Goal: Task Accomplishment & Management: Manage account settings

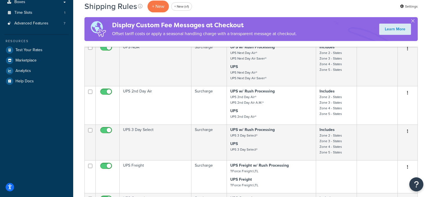
scroll to position [162, 0]
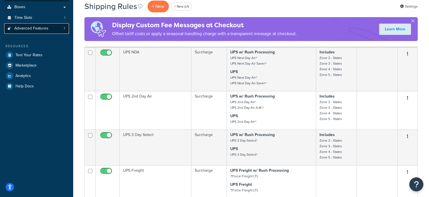
click at [48, 28] on link "Advanced Features 7" at bounding box center [36, 28] width 65 height 10
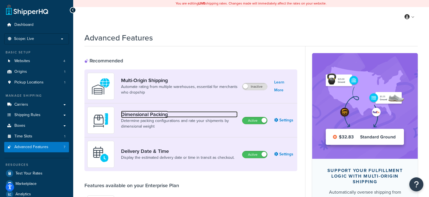
click at [147, 115] on link "Dimensional Packing" at bounding box center [179, 114] width 117 height 6
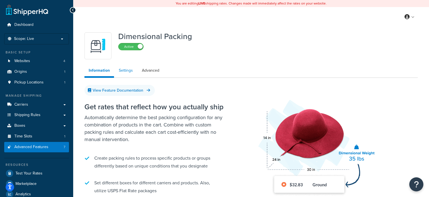
click at [126, 73] on link "Settings" at bounding box center [126, 70] width 23 height 11
select select "bestfitv2"
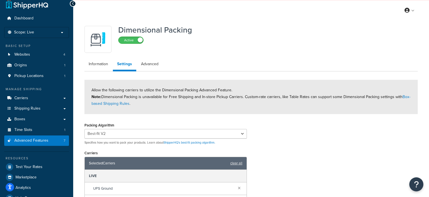
scroll to position [7, 0]
click at [119, 130] on select "Best-fit Best-fit V2 Best-fit Fullest vs Largest" at bounding box center [165, 134] width 162 height 10
click at [97, 134] on select "Best-fit Best-fit V2 Best-fit Fullest vs Largest" at bounding box center [165, 134] width 162 height 10
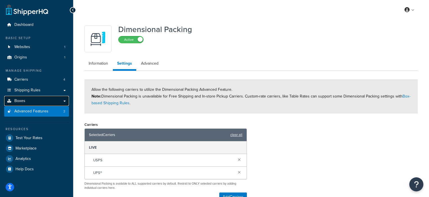
click at [53, 100] on link "Boxes" at bounding box center [36, 101] width 65 height 10
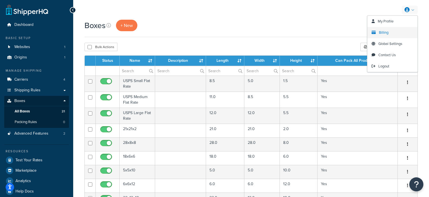
click at [386, 32] on span "Billing" at bounding box center [384, 32] width 10 height 5
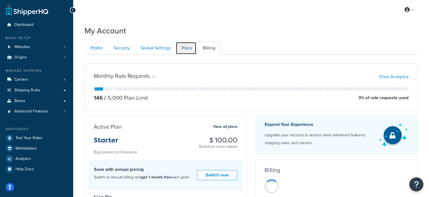
click at [186, 50] on link "Plans" at bounding box center [186, 48] width 21 height 13
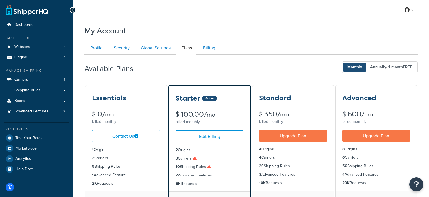
scroll to position [54, 0]
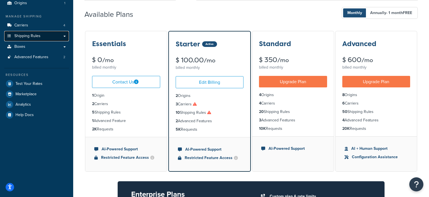
click at [34, 40] on link "Shipping Rules" at bounding box center [36, 36] width 65 height 10
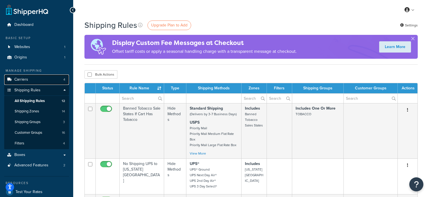
click at [37, 83] on link "Carriers 4" at bounding box center [36, 80] width 65 height 10
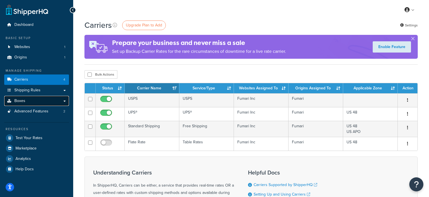
click at [34, 103] on link "Boxes" at bounding box center [36, 101] width 65 height 10
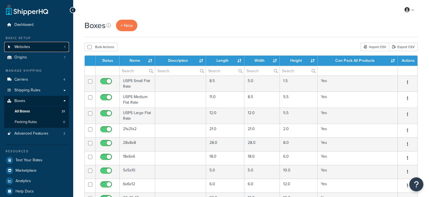
click at [47, 48] on link "Websites 1" at bounding box center [36, 47] width 65 height 10
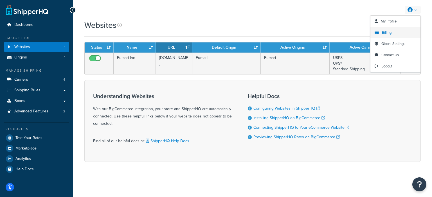
click at [387, 33] on span "Billing" at bounding box center [387, 32] width 10 height 5
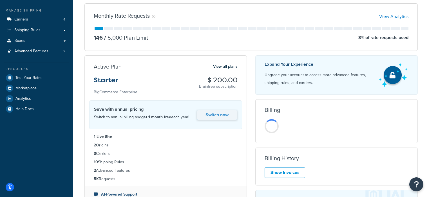
scroll to position [80, 0]
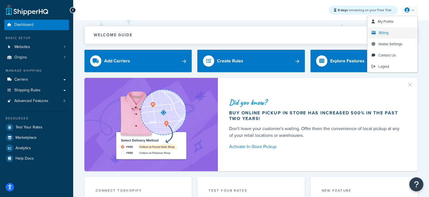
drag, startPoint x: 385, startPoint y: 31, endPoint x: 382, endPoint y: 32, distance: 3.3
click at [385, 31] on span "Billing" at bounding box center [384, 32] width 10 height 5
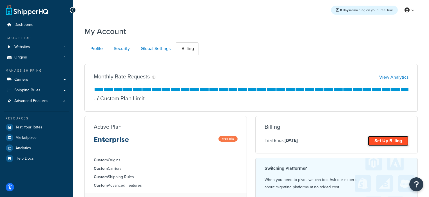
click at [377, 143] on link "Set Up Billing" at bounding box center [388, 141] width 41 height 10
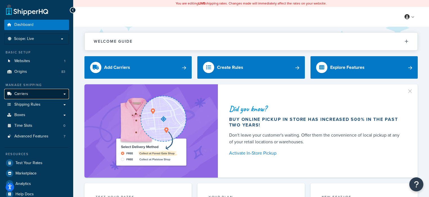
click at [40, 93] on link "Carriers" at bounding box center [36, 94] width 65 height 10
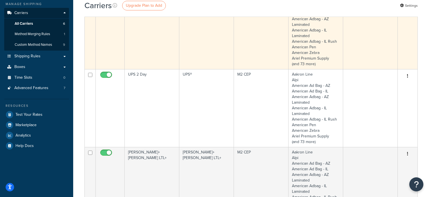
scroll to position [3, 0]
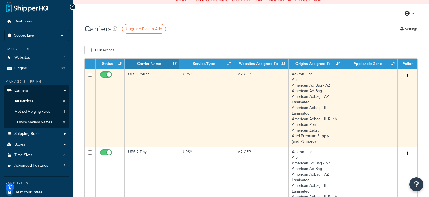
click at [158, 102] on td "UPS Ground" at bounding box center [152, 108] width 55 height 78
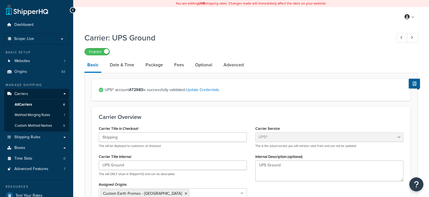
select select "ups"
select select "us"
click at [199, 66] on link "Optional" at bounding box center [203, 65] width 23 height 14
select select "145373"
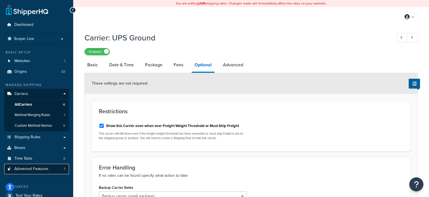
click at [33, 172] on span "Advanced Features" at bounding box center [31, 169] width 34 height 5
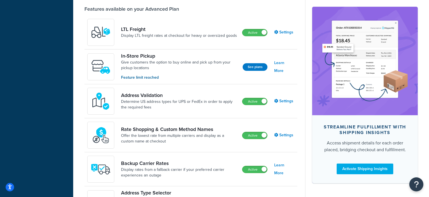
scroll to position [345, 0]
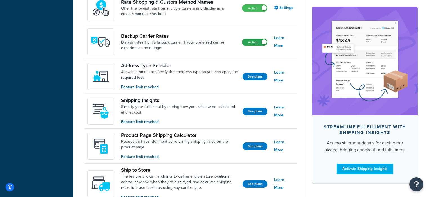
click at [254, 42] on label "Active" at bounding box center [254, 42] width 25 height 7
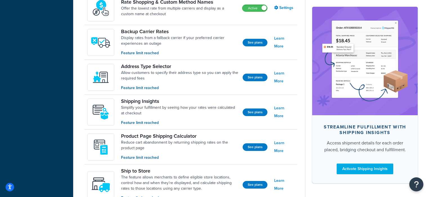
scroll to position [0, 0]
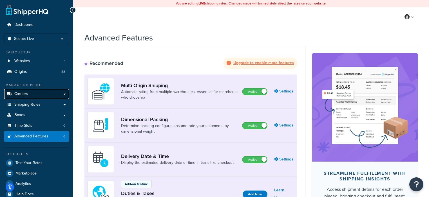
click at [42, 95] on link "Carriers" at bounding box center [36, 94] width 65 height 10
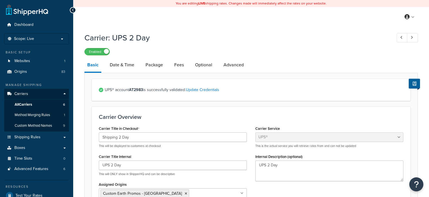
select select "ups"
select select "us"
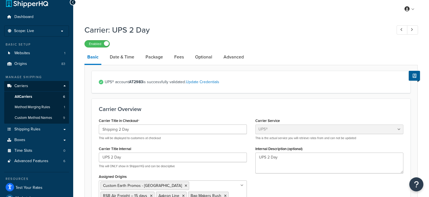
scroll to position [6, 0]
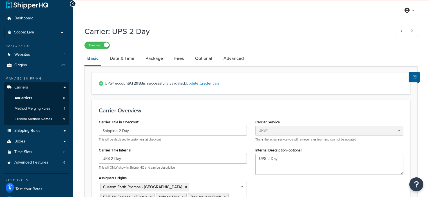
click at [179, 57] on link "Fees" at bounding box center [178, 59] width 15 height 14
select select "package"
select select "AFTER"
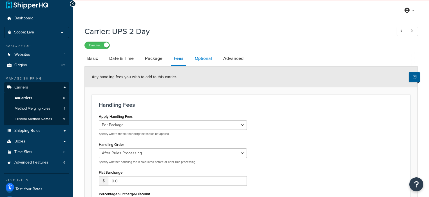
click at [196, 58] on link "Optional" at bounding box center [203, 59] width 23 height 14
select select "residential"
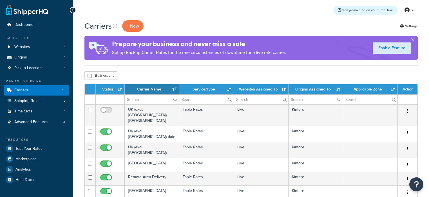
select select "15"
click at [38, 168] on link "Analytics" at bounding box center [36, 170] width 65 height 10
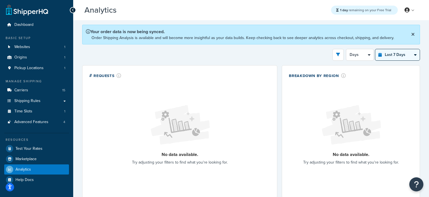
click at [395, 54] on select "Last 24 Hours Last 7 Days Last 30 Days Last 3 Months Last 6 Months Last 12 Mont…" at bounding box center [397, 54] width 44 height 11
select select "last_3_months"
click at [375, 49] on select "Last 24 Hours Last 7 Days Last 30 Days Last 3 Months Last 6 Months Last 12 Mont…" at bounding box center [397, 54] width 44 height 11
select select "1w"
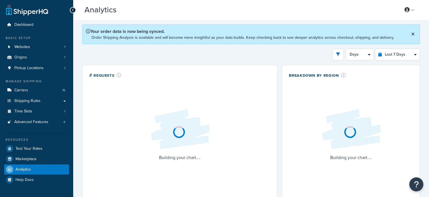
select select "last_7_days"
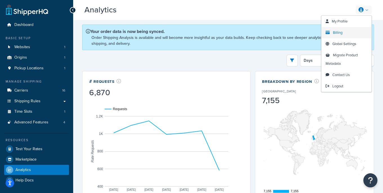
click at [338, 34] on span "Billing" at bounding box center [338, 32] width 10 height 5
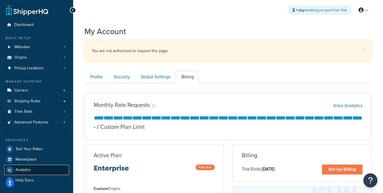
click at [28, 169] on span "Analytics" at bounding box center [22, 169] width 15 height 5
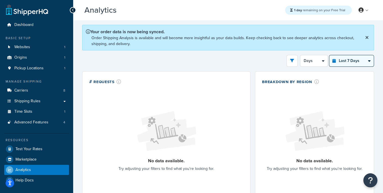
click at [353, 60] on select "Last 24 Hours Last 7 Days Last 30 Days Last 3 Months Last 6 Months Last 12 Mont…" at bounding box center [351, 60] width 44 height 11
select select "last_3_months"
click at [329, 55] on select "Last 24 Hours Last 7 Days Last 30 Days Last 3 Months Last 6 Months Last 12 Mont…" at bounding box center [351, 60] width 44 height 11
select select "1w"
